Goal: Information Seeking & Learning: Learn about a topic

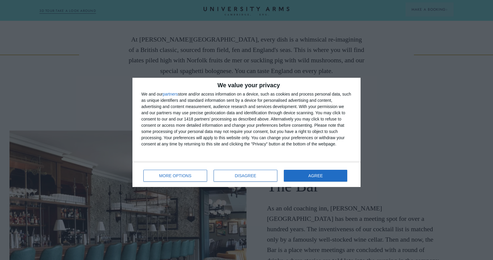
scroll to position [296, 0]
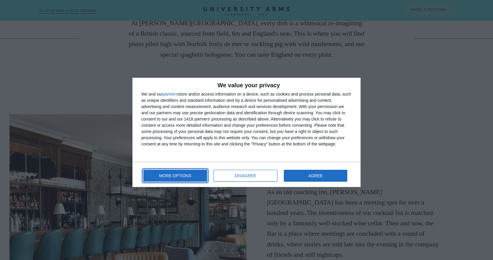
click at [176, 178] on button "MORE OPTIONS" at bounding box center [175, 176] width 64 height 12
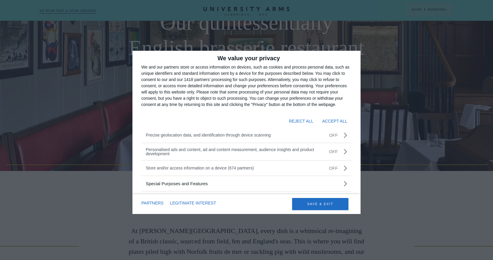
scroll to position [0, 0]
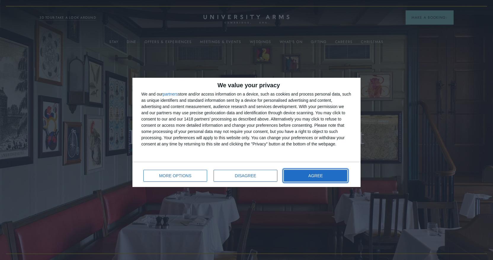
click at [301, 177] on button "AGREE" at bounding box center [315, 176] width 63 height 12
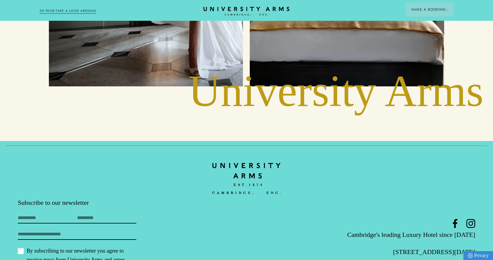
scroll to position [2798, 0]
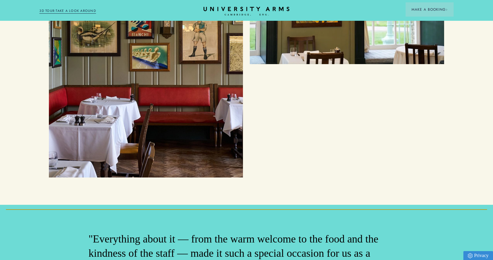
click at [200, 155] on img at bounding box center [146, 47] width 194 height 259
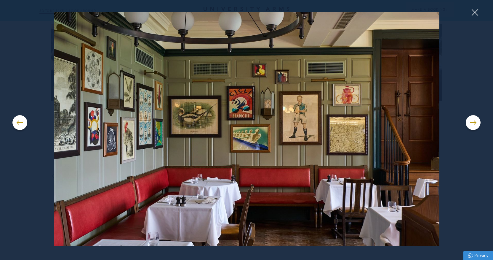
scroll to position [1139, 0]
click at [473, 122] on span at bounding box center [473, 122] width 6 height 1
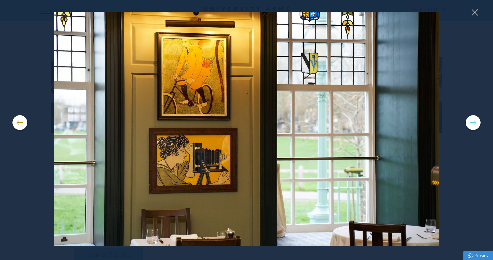
click at [473, 122] on span at bounding box center [473, 122] width 6 height 1
click at [475, 121] on button at bounding box center [473, 122] width 15 height 15
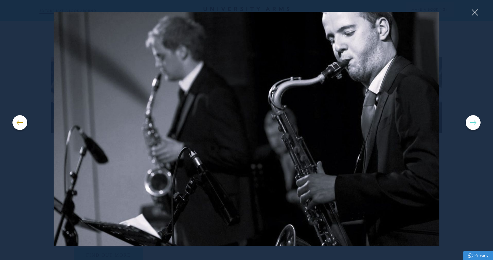
click at [476, 123] on button at bounding box center [473, 122] width 15 height 15
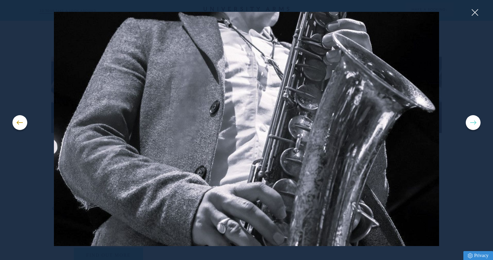
click at [476, 123] on button at bounding box center [473, 122] width 15 height 15
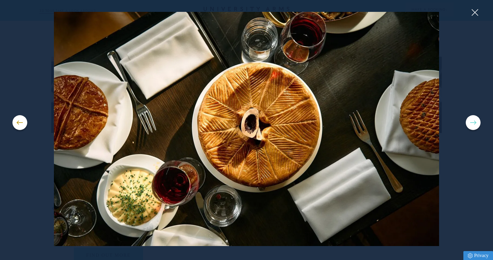
click at [476, 123] on button at bounding box center [473, 122] width 15 height 15
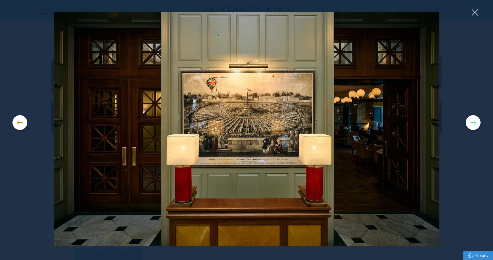
click at [476, 123] on button at bounding box center [473, 122] width 15 height 15
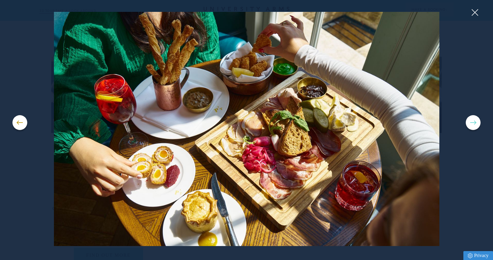
click at [476, 123] on button at bounding box center [473, 122] width 15 height 15
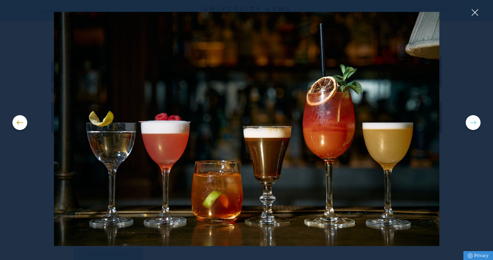
click at [476, 123] on button at bounding box center [473, 122] width 15 height 15
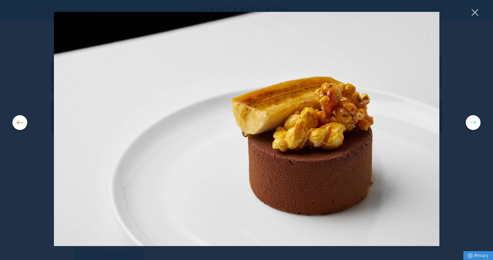
click at [476, 123] on button at bounding box center [473, 122] width 15 height 15
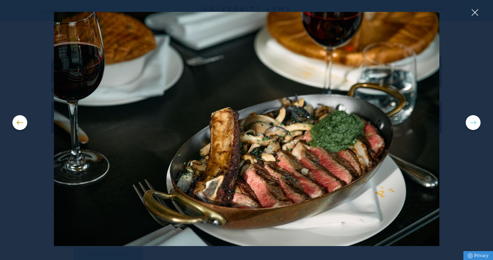
click at [476, 123] on button at bounding box center [473, 122] width 15 height 15
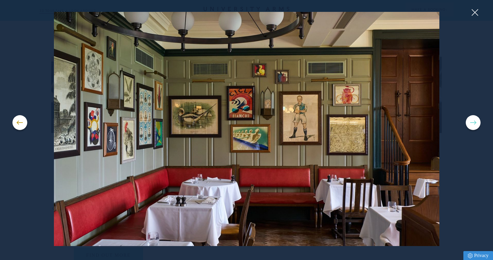
click at [476, 123] on button at bounding box center [473, 122] width 15 height 15
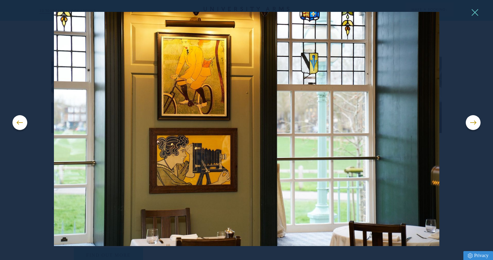
click at [479, 14] on button at bounding box center [474, 12] width 9 height 9
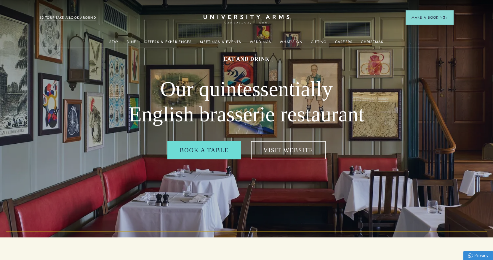
scroll to position [0, 0]
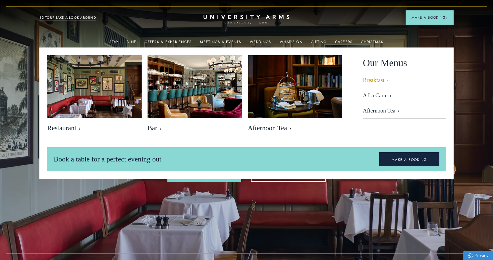
click at [376, 81] on link "Breakfast" at bounding box center [404, 82] width 83 height 11
